Goal: Transaction & Acquisition: Purchase product/service

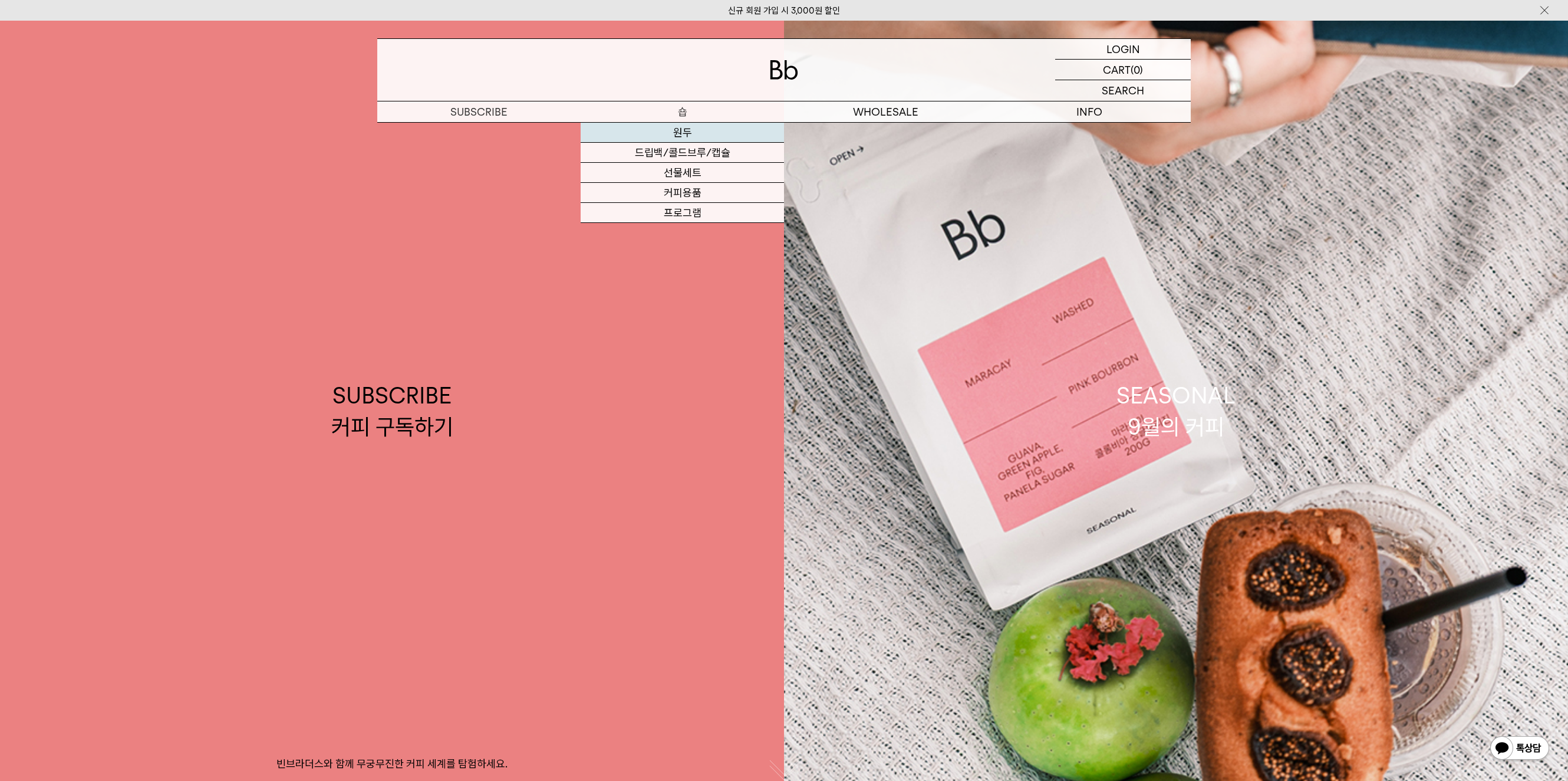
click at [708, 135] on link "원두" at bounding box center [682, 133] width 203 height 20
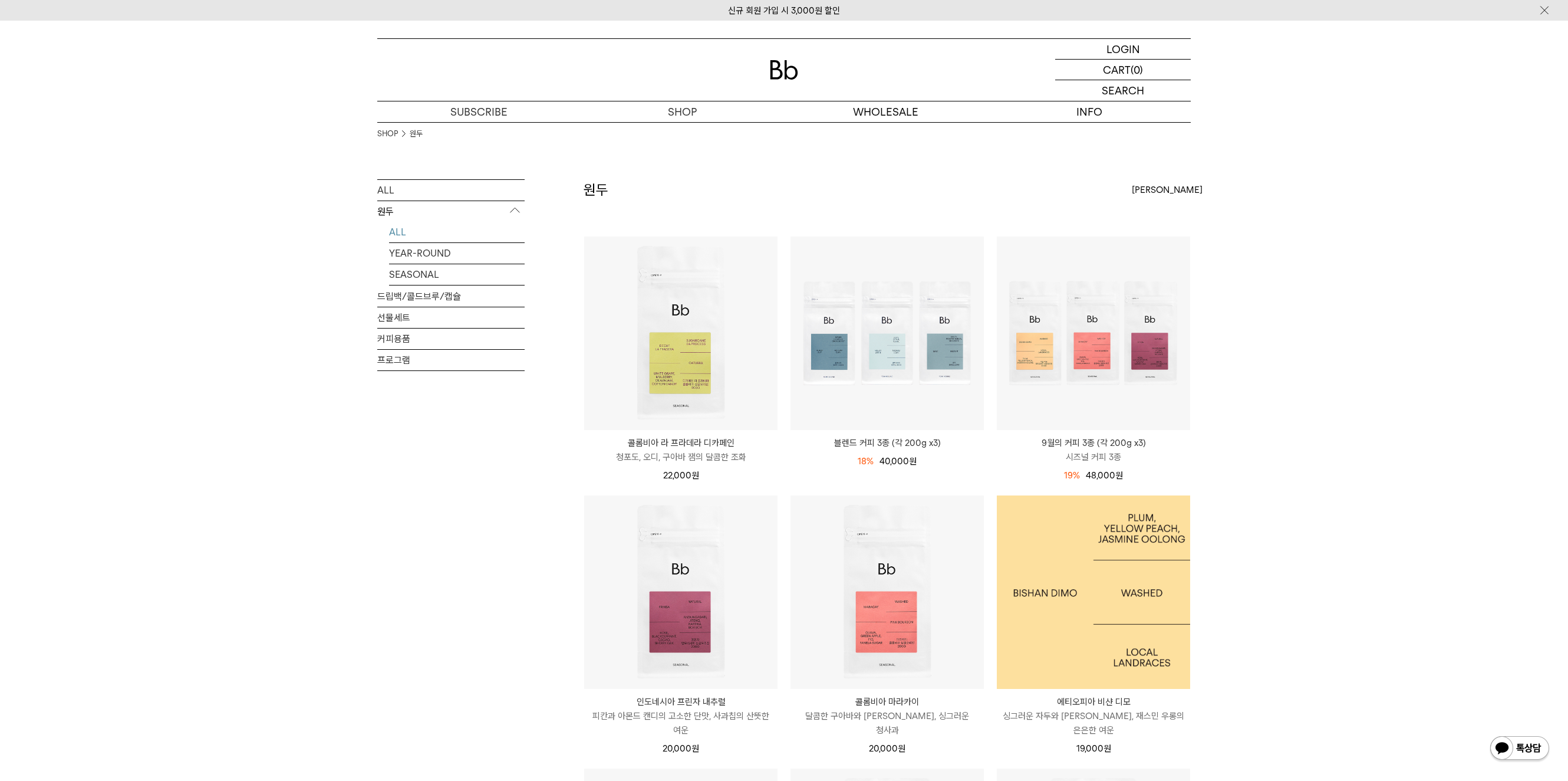
click at [1132, 607] on img at bounding box center [1093, 592] width 194 height 194
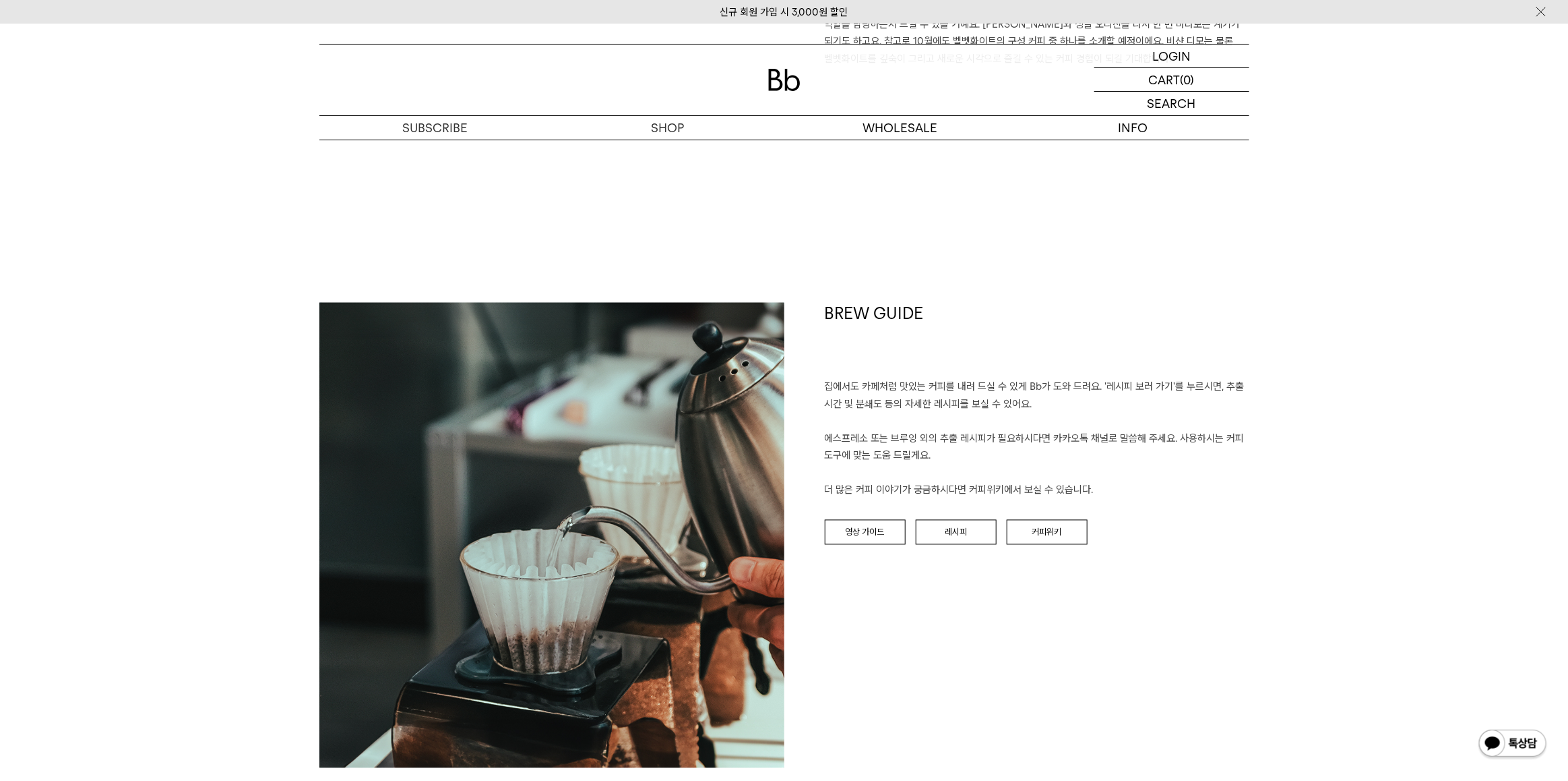
scroll to position [1300, 0]
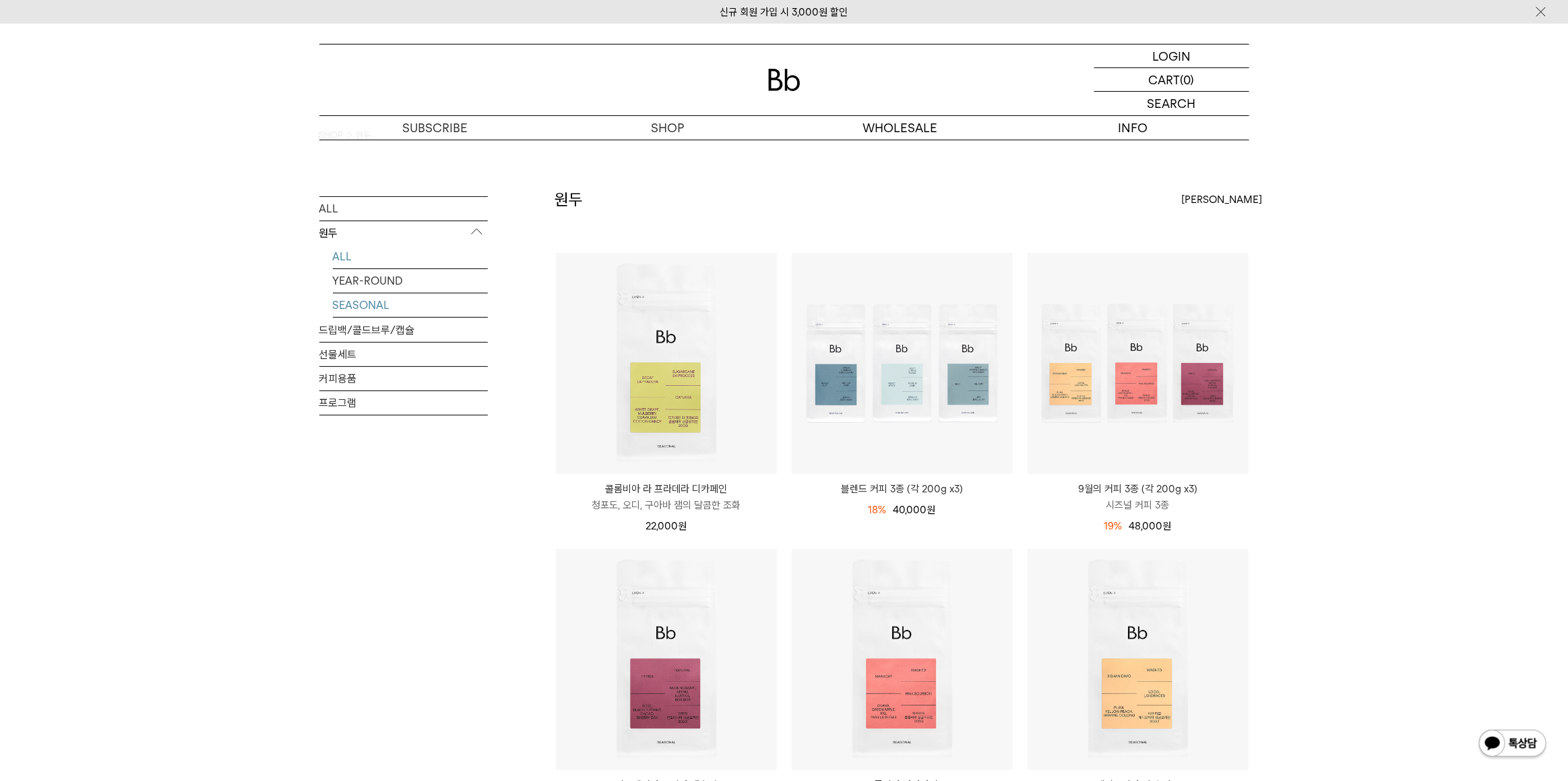
click at [368, 298] on link "SEASONAL" at bounding box center [410, 304] width 155 height 24
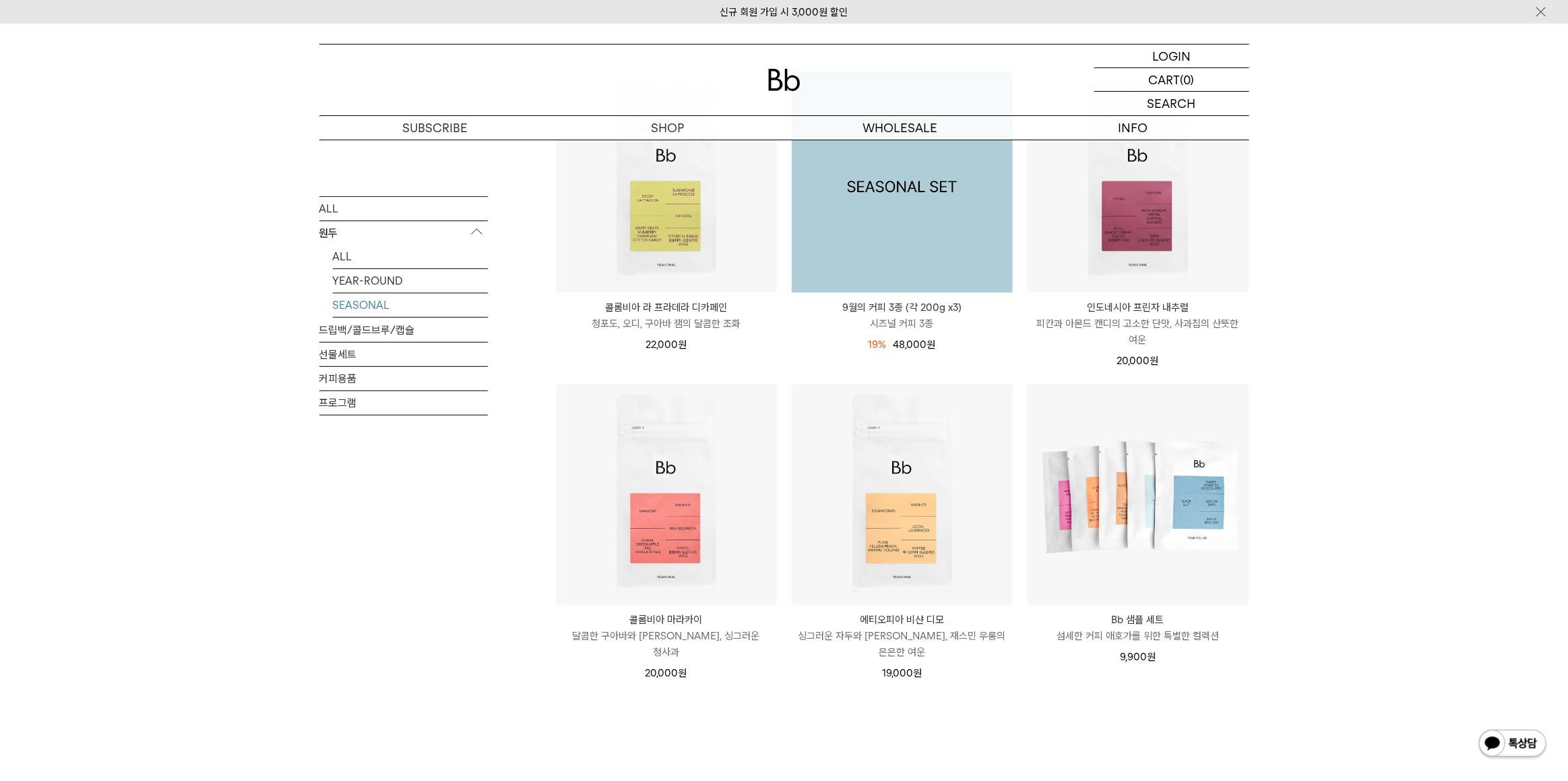
scroll to position [253, 0]
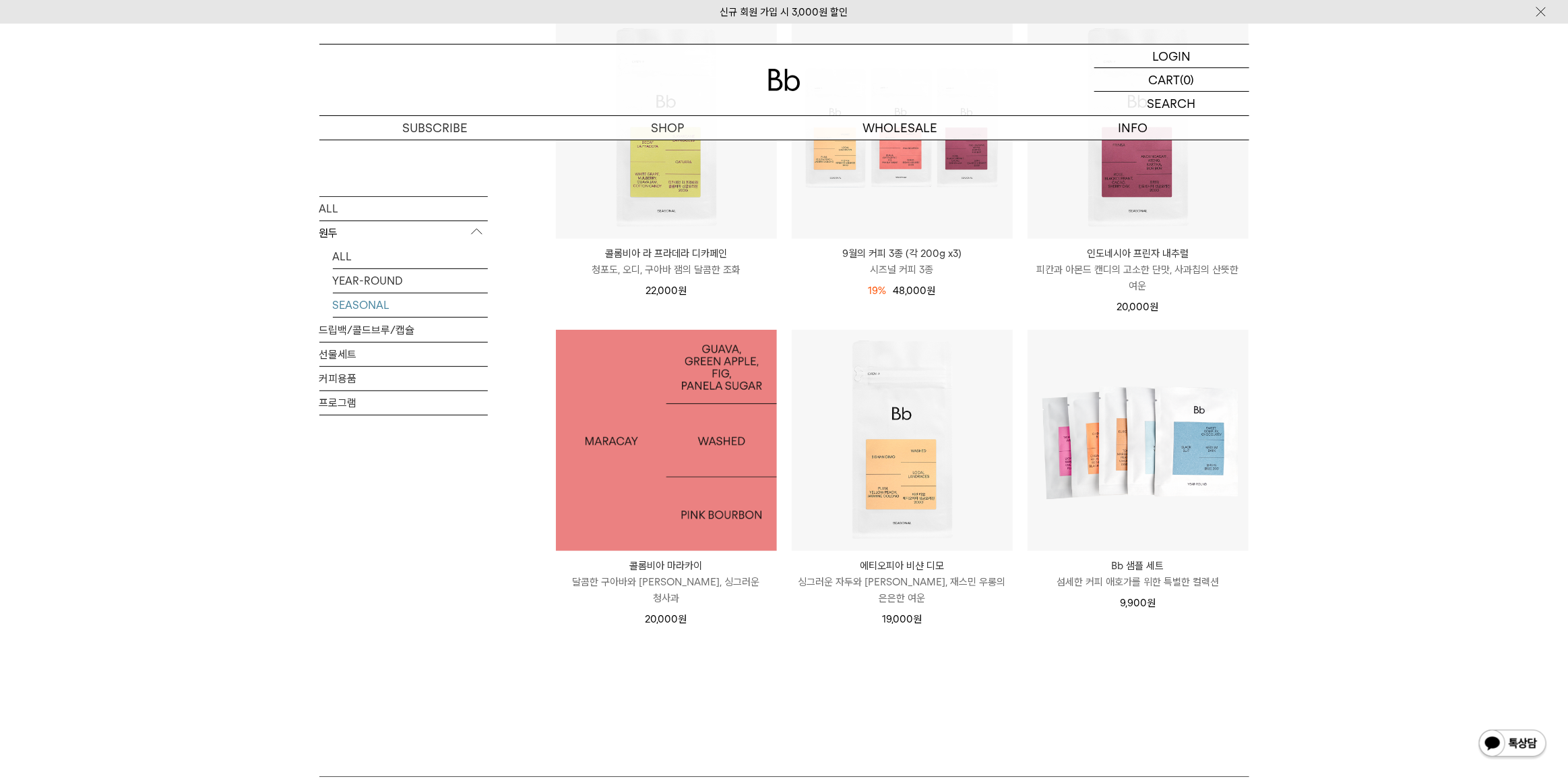
click at [668, 507] on img at bounding box center [666, 440] width 221 height 221
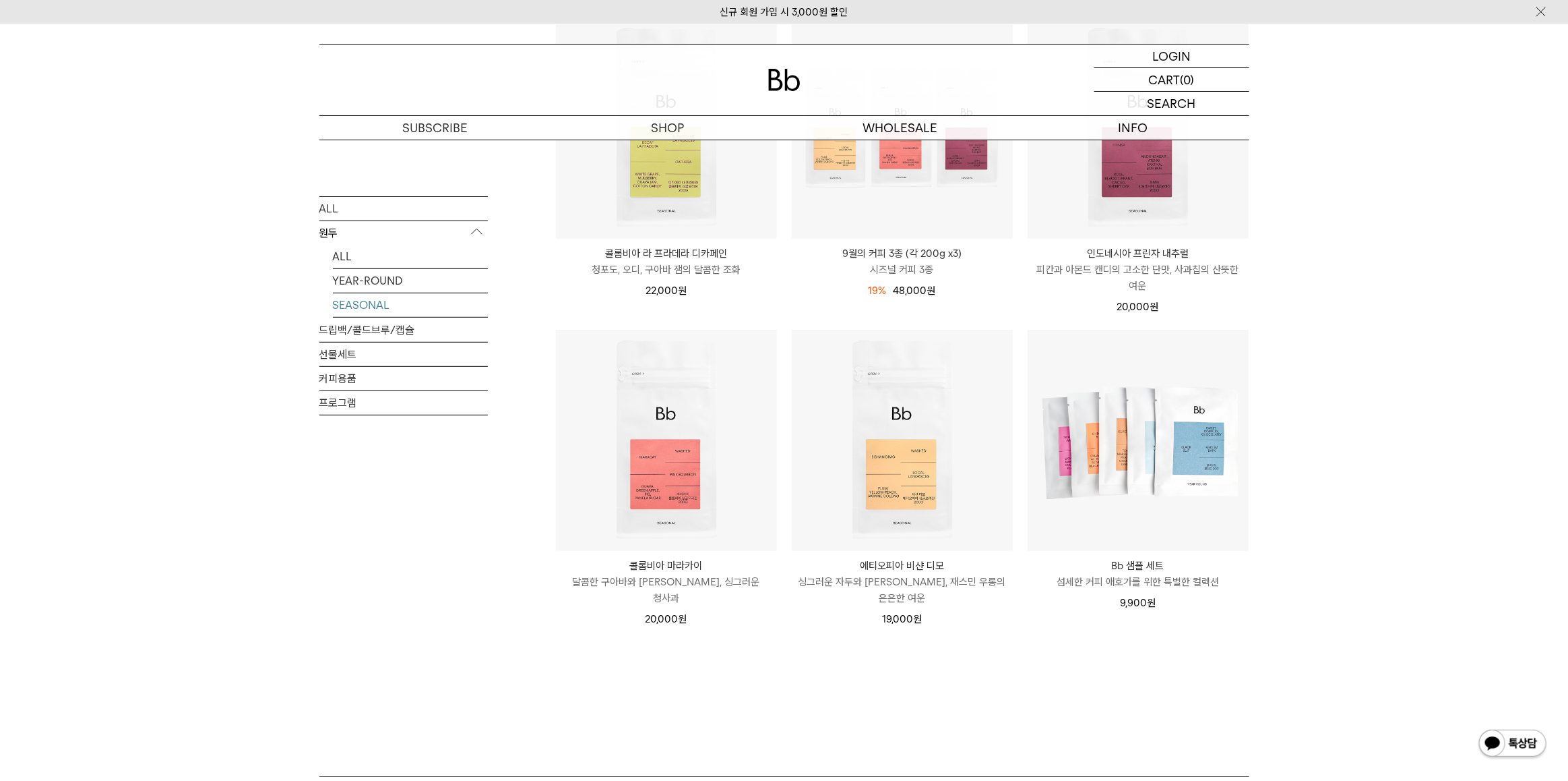
click at [401, 540] on div "ALL 원두 ALL YEAR-ROUND SEASONAL 드립백/콜드브루/캡슐 선물세트 커피용품 프로그램" at bounding box center [403, 364] width 168 height 824
